Goal: Information Seeking & Learning: Learn about a topic

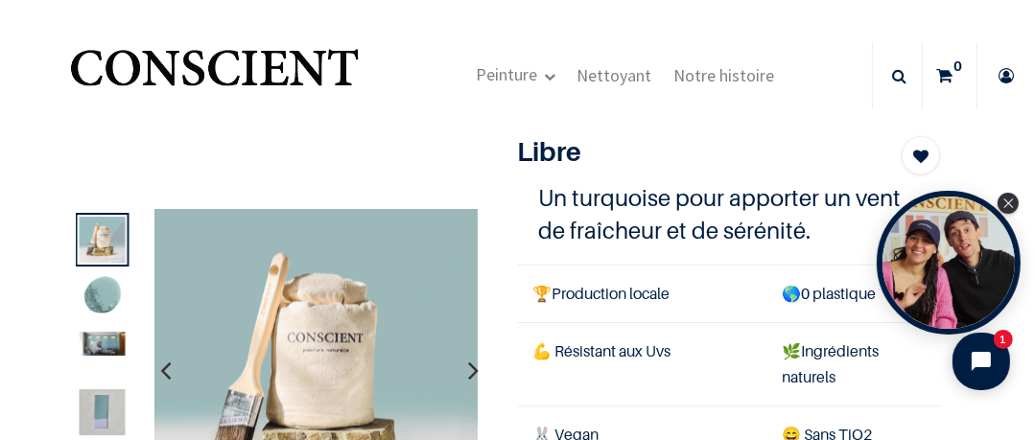
click at [469, 379] on icon "button" at bounding box center [474, 371] width 11 height 52
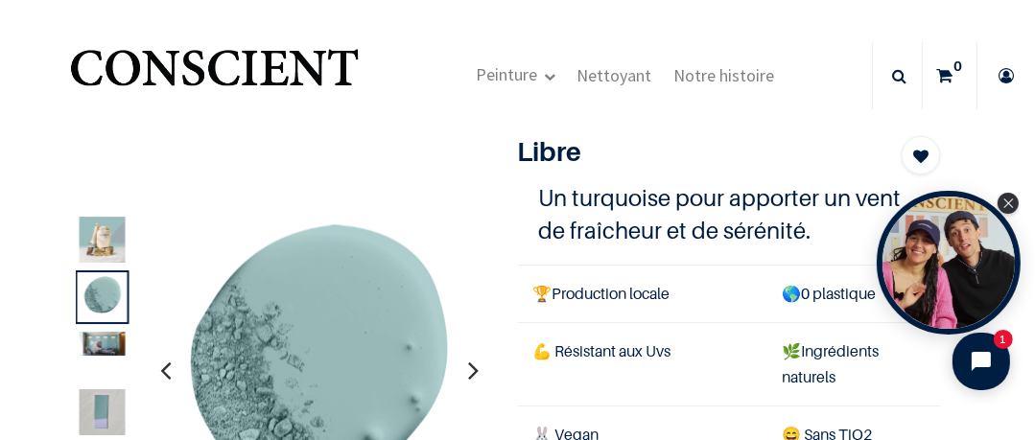
click at [469, 379] on icon "button" at bounding box center [474, 371] width 11 height 52
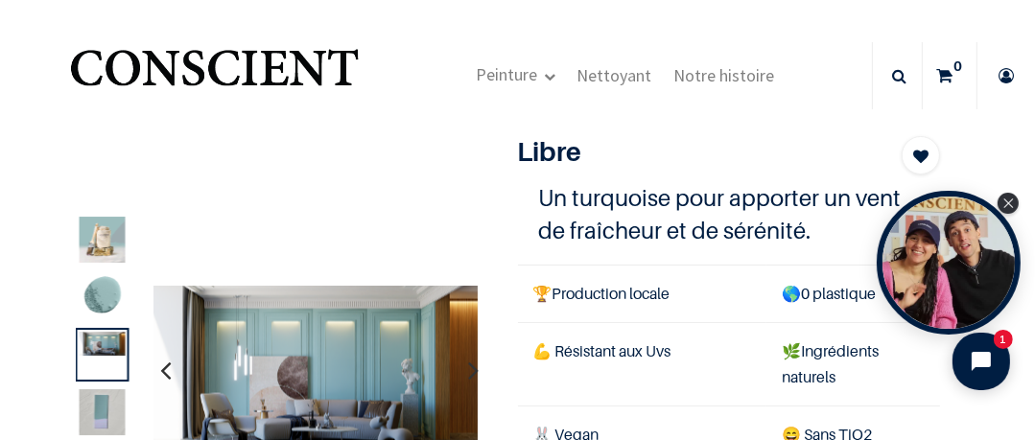
click at [469, 379] on icon "button" at bounding box center [474, 371] width 11 height 52
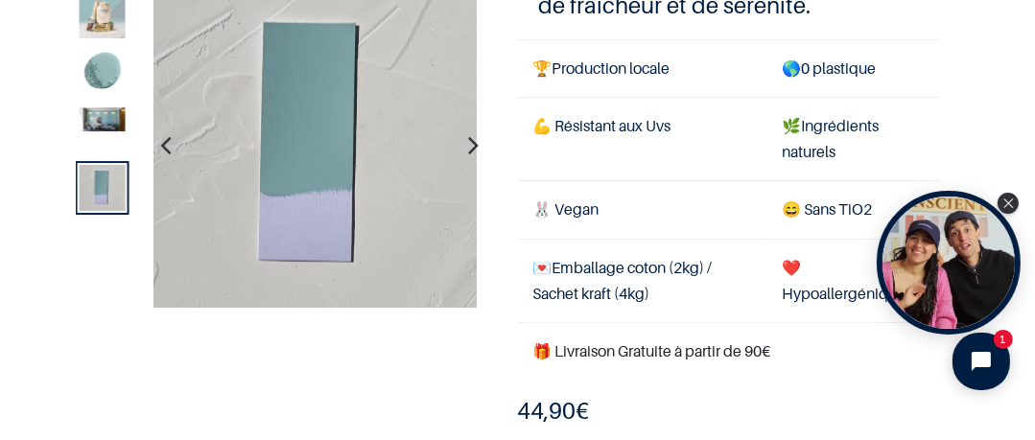
scroll to position [128, 0]
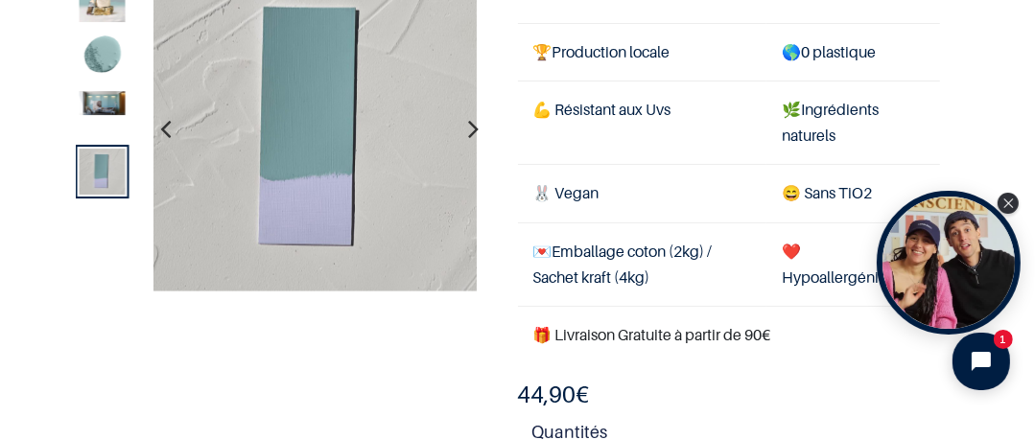
click at [469, 138] on icon "button" at bounding box center [474, 130] width 11 height 52
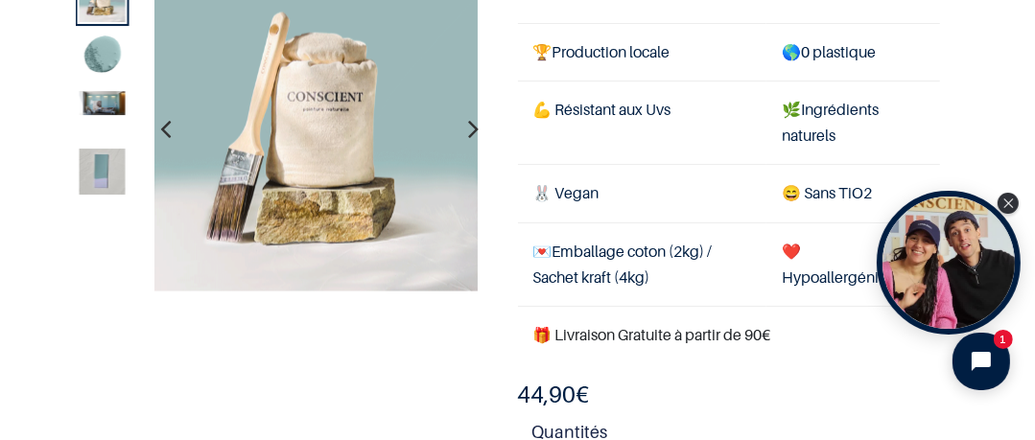
click at [469, 138] on icon "button" at bounding box center [474, 130] width 11 height 52
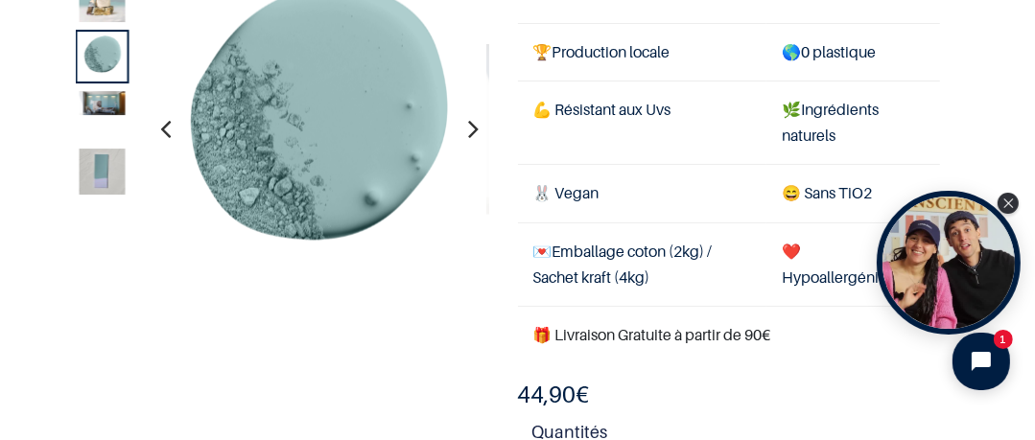
click at [469, 138] on icon "button" at bounding box center [474, 130] width 11 height 52
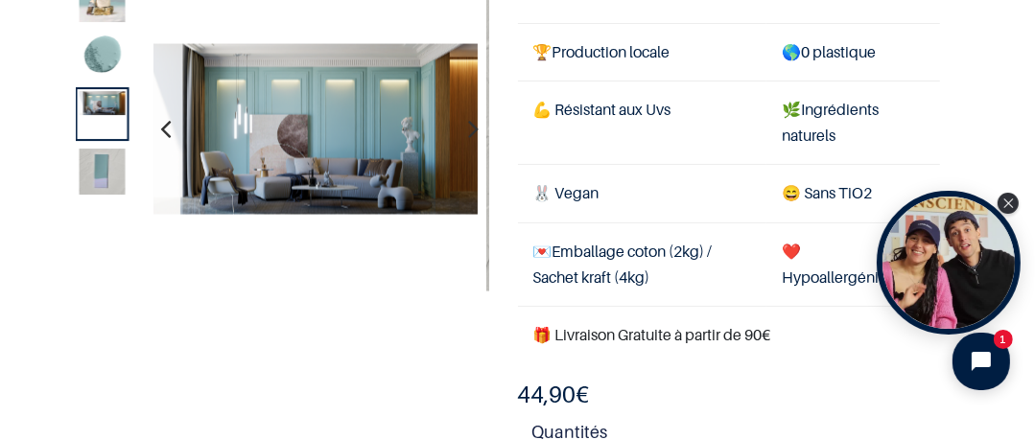
click at [469, 138] on icon "button" at bounding box center [474, 130] width 11 height 52
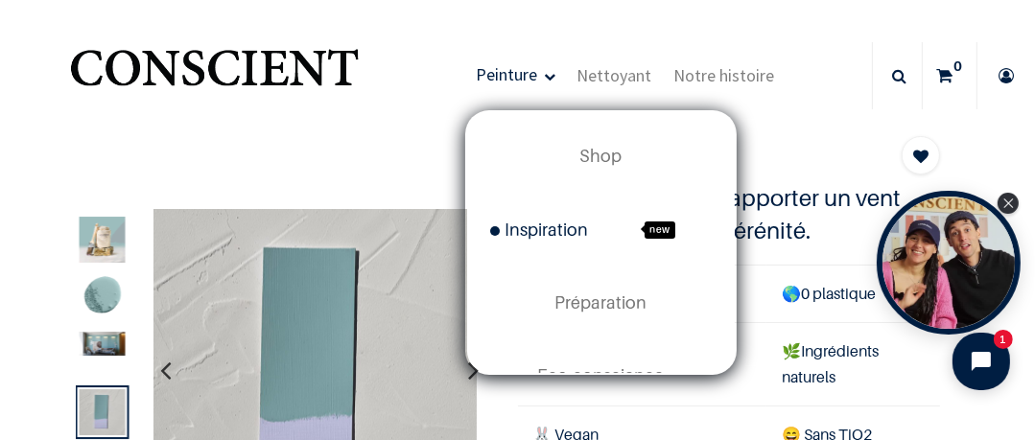
click at [534, 232] on span "Inspiration" at bounding box center [539, 230] width 98 height 20
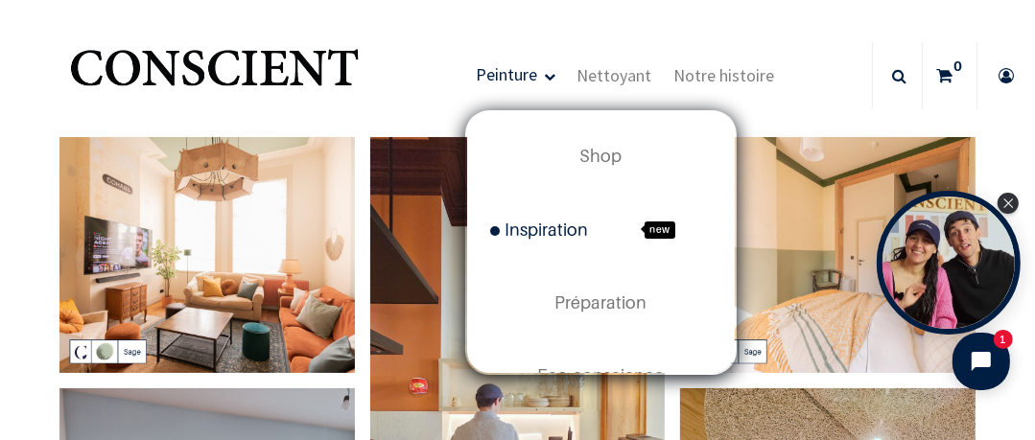
click at [502, 81] on span "Peinture" at bounding box center [506, 74] width 61 height 22
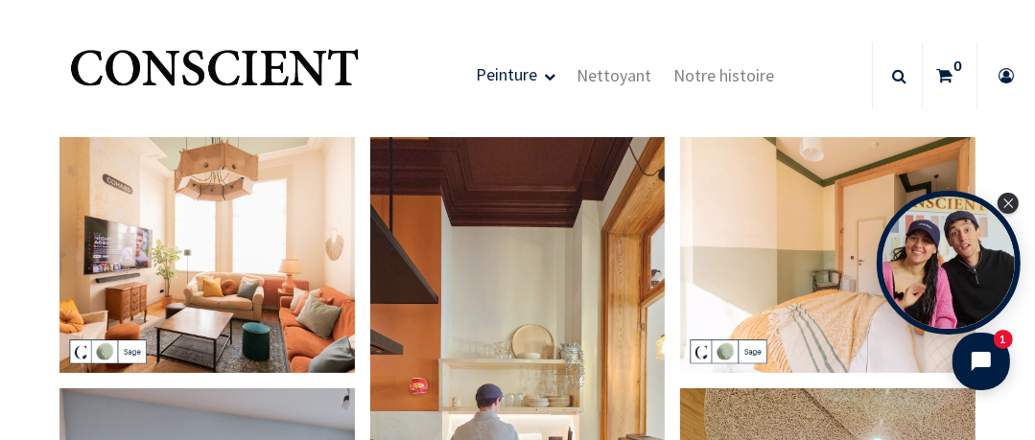
click at [502, 81] on span "Peinture" at bounding box center [506, 74] width 61 height 22
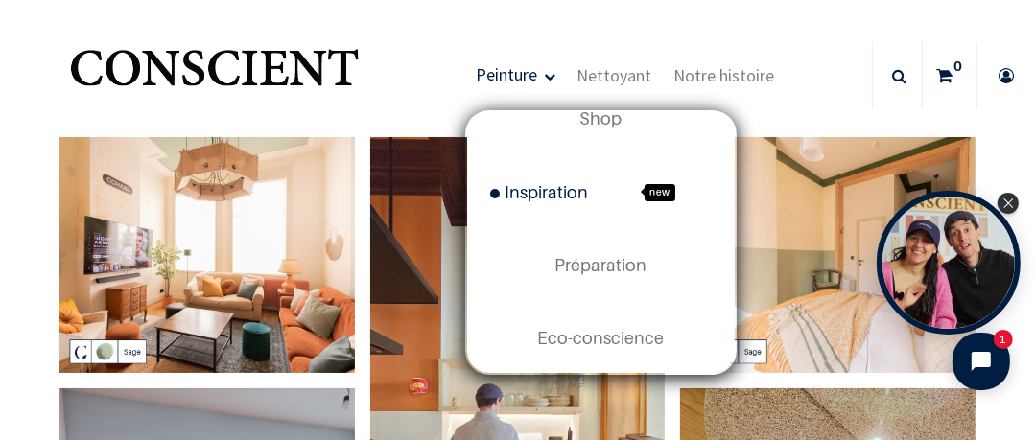
scroll to position [120, 0]
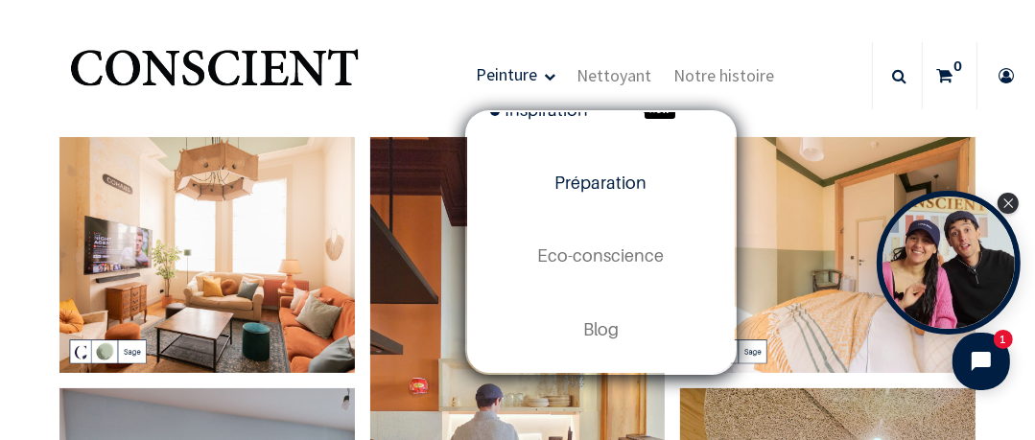
click at [618, 183] on span "Préparation" at bounding box center [601, 183] width 92 height 20
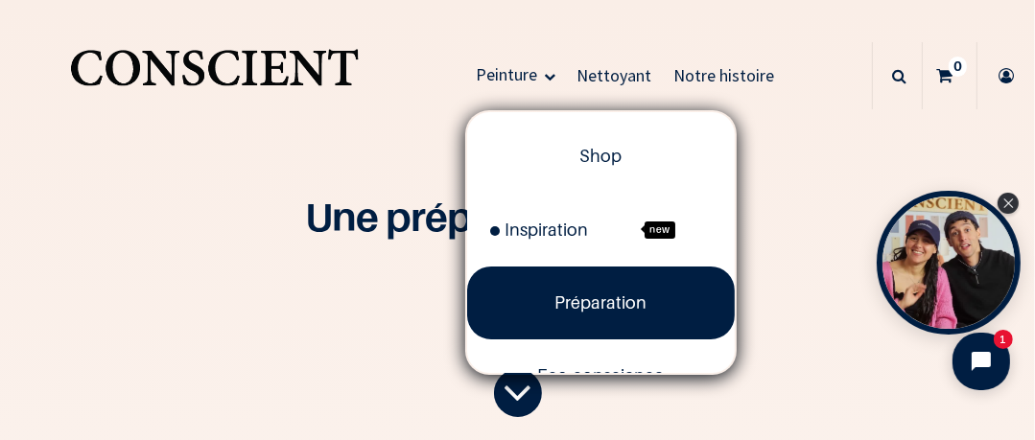
click at [547, 76] on link "Peinture" at bounding box center [515, 75] width 101 height 69
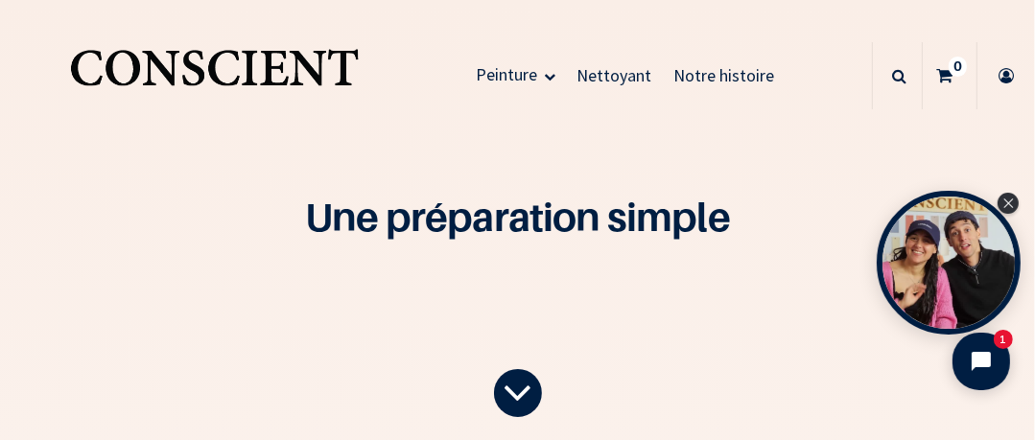
click at [504, 78] on span "Peinture" at bounding box center [506, 74] width 61 height 22
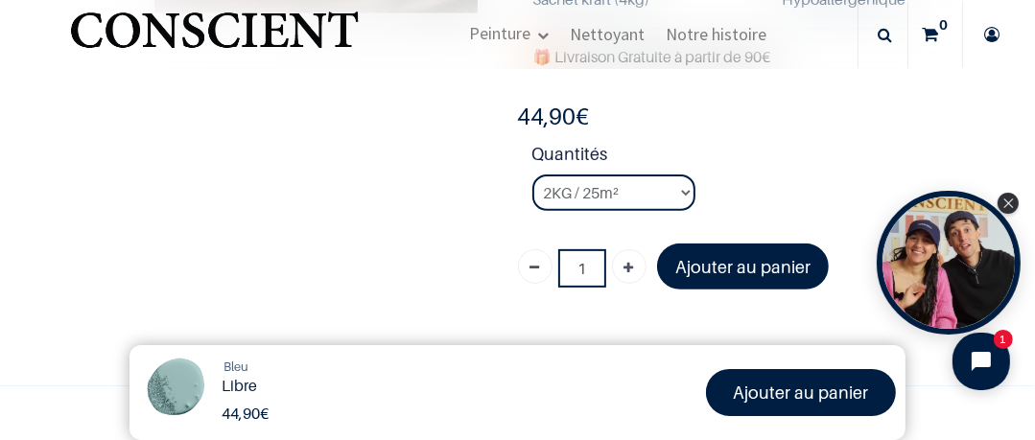
scroll to position [424, 0]
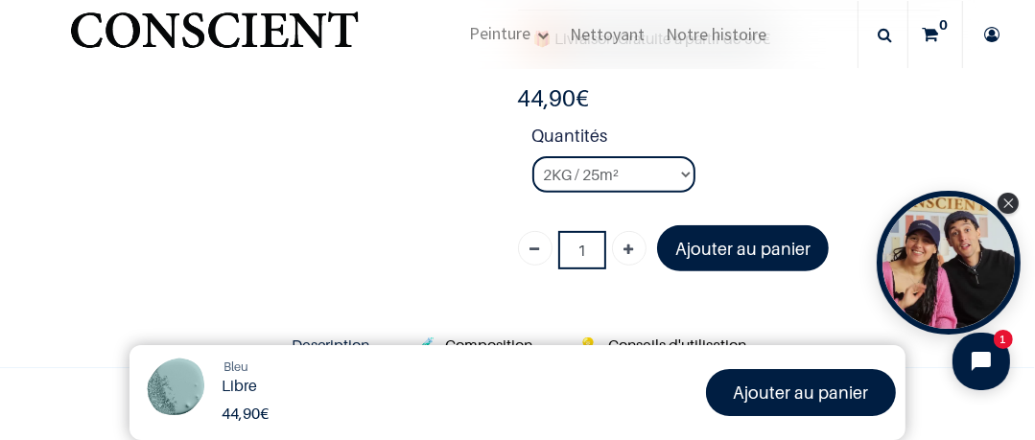
click at [174, 392] on img at bounding box center [175, 391] width 72 height 72
drag, startPoint x: 174, startPoint y: 392, endPoint x: 387, endPoint y: 212, distance: 278.5
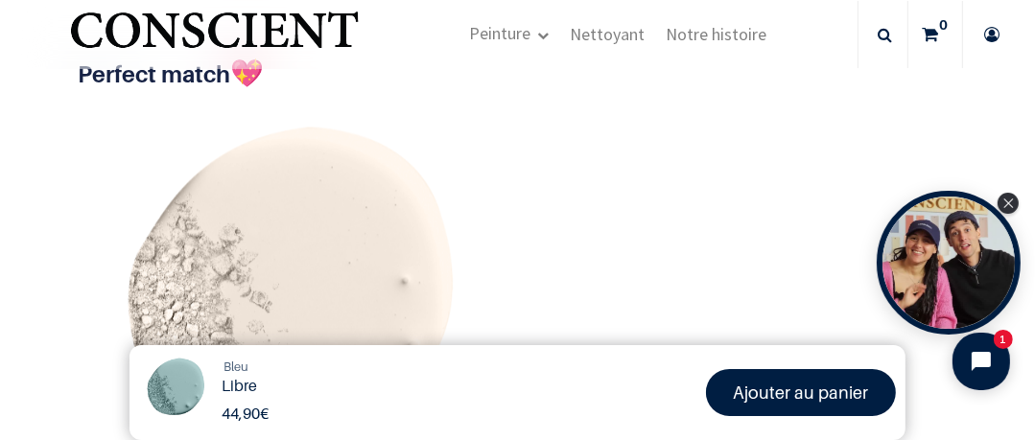
scroll to position [3616, 0]
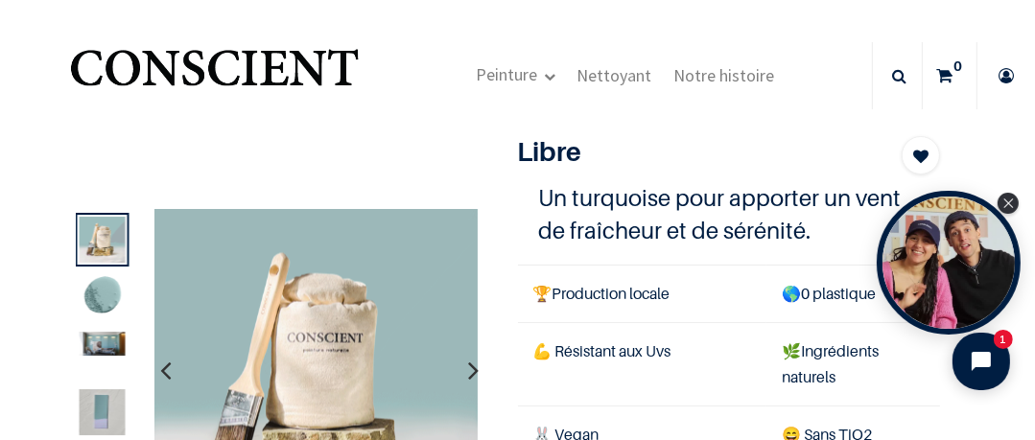
click at [102, 297] on img at bounding box center [103, 297] width 46 height 46
